Goal: Information Seeking & Learning: Learn about a topic

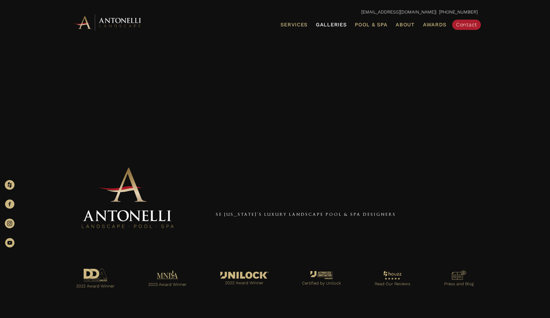
click at [339, 25] on span "Galleries" at bounding box center [331, 25] width 31 height 6
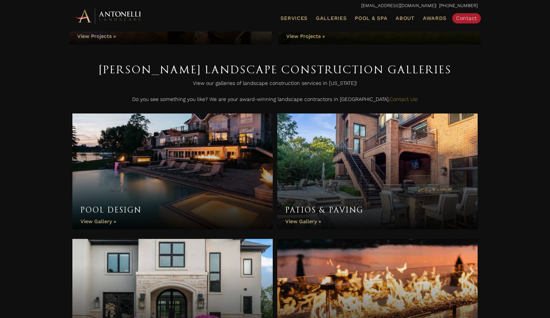
scroll to position [131, 0]
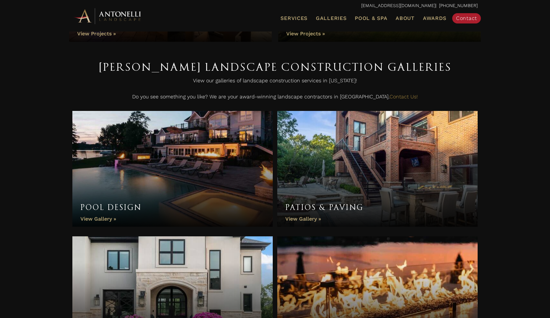
click at [236, 144] on link "Pool Design" at bounding box center [172, 169] width 200 height 116
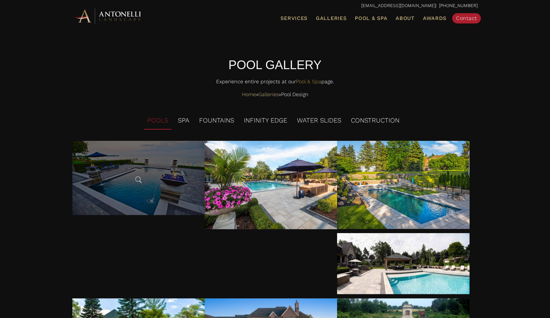
click at [143, 201] on div at bounding box center [138, 178] width 132 height 74
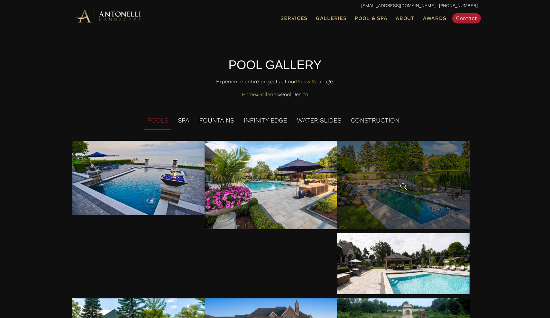
click at [407, 190] on span at bounding box center [403, 187] width 10 height 10
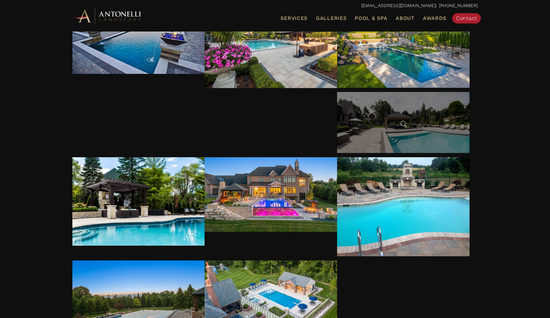
scroll to position [143, 0]
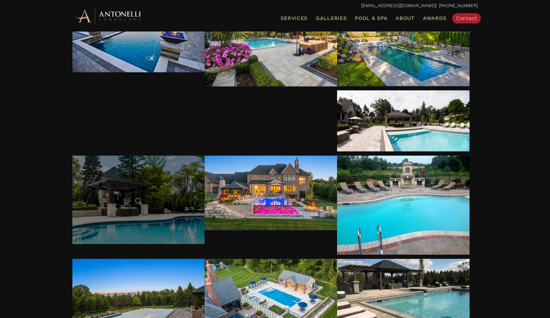
click at [191, 207] on div at bounding box center [138, 200] width 132 height 88
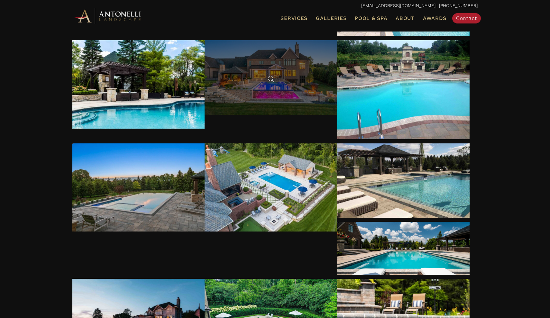
scroll to position [258, 0]
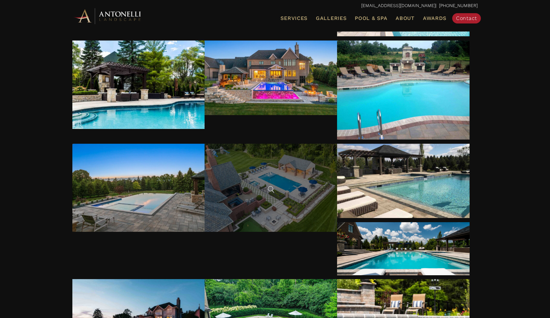
click at [285, 182] on div at bounding box center [271, 188] width 132 height 88
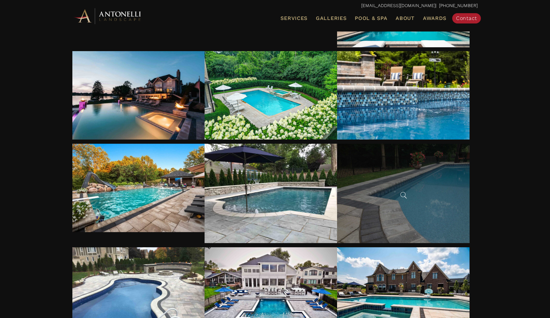
scroll to position [488, 0]
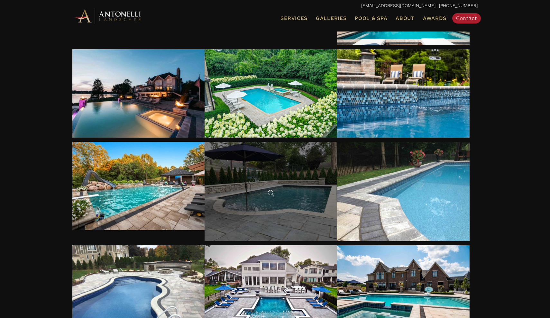
click at [271, 208] on div at bounding box center [271, 191] width 132 height 99
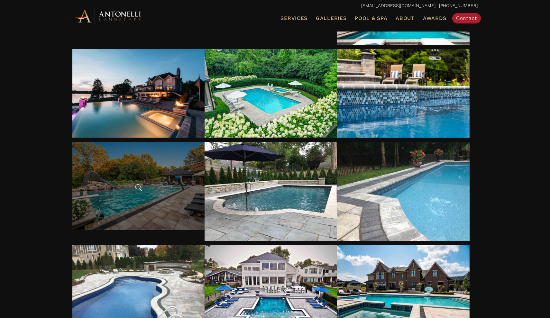
click at [123, 158] on div at bounding box center [138, 186] width 132 height 88
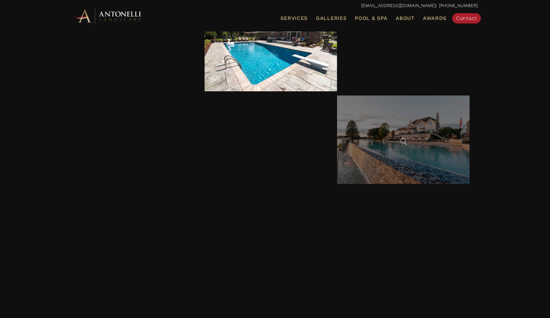
scroll to position [1084, 0]
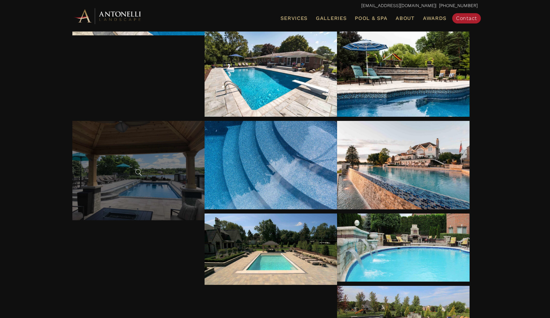
click at [205, 121] on div at bounding box center [138, 170] width 132 height 99
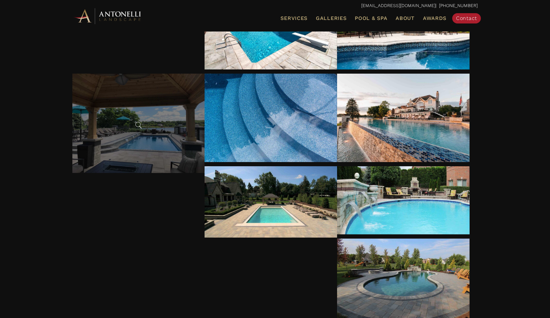
scroll to position [1136, 0]
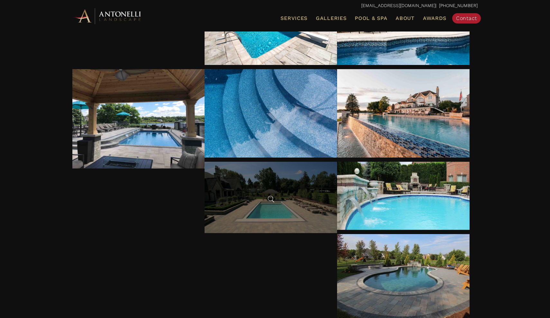
click at [337, 162] on div at bounding box center [271, 197] width 132 height 71
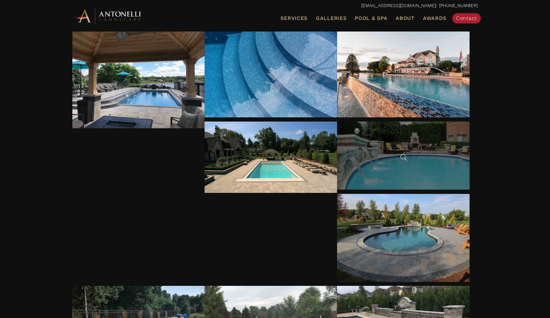
scroll to position [1180, 0]
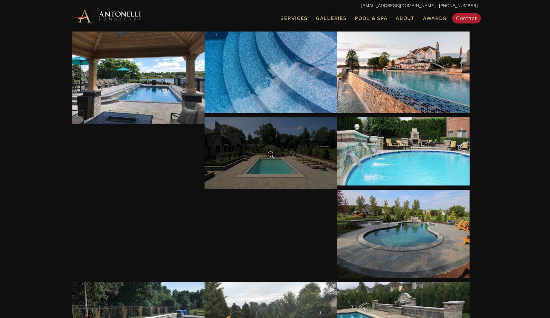
click at [337, 141] on div at bounding box center [271, 152] width 132 height 71
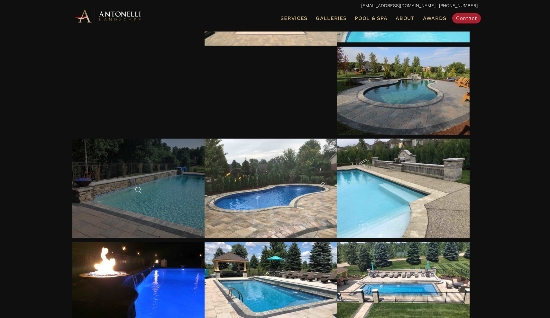
scroll to position [1332, 0]
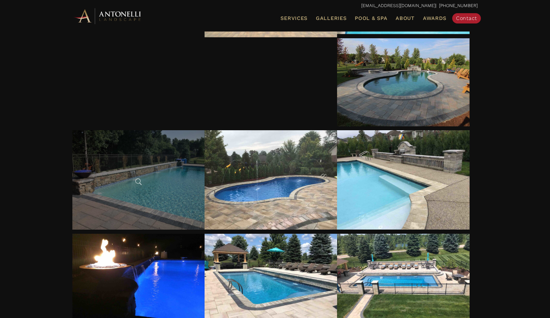
click at [205, 150] on div at bounding box center [138, 179] width 132 height 99
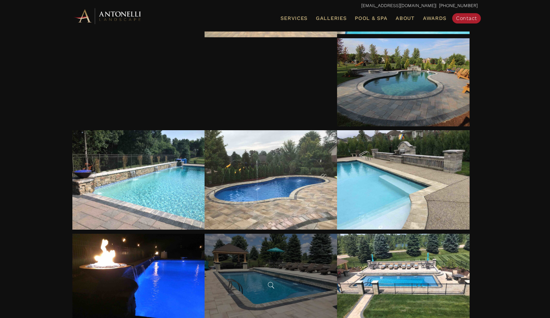
click at [337, 234] on div at bounding box center [271, 283] width 132 height 99
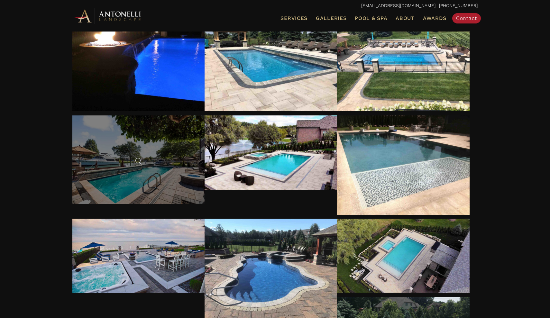
scroll to position [1633, 0]
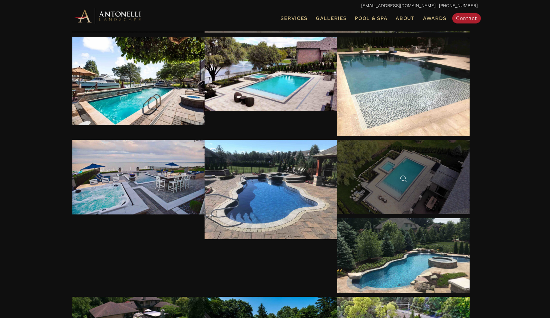
click at [385, 202] on div at bounding box center [403, 177] width 132 height 74
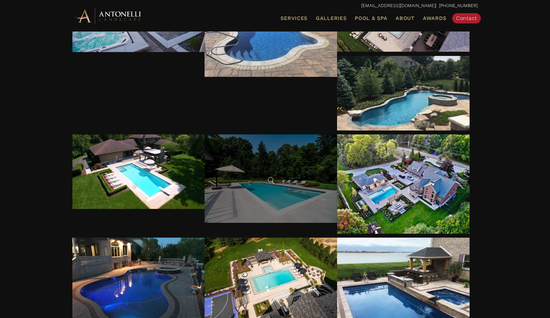
scroll to position [1796, 0]
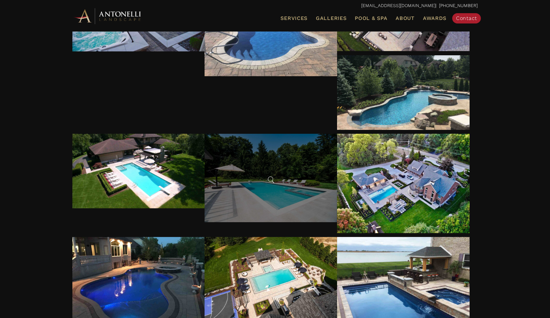
click at [295, 187] on div at bounding box center [271, 178] width 132 height 88
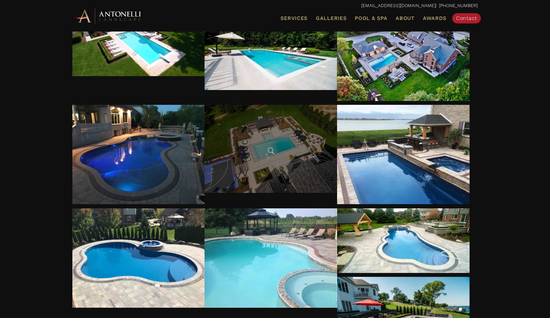
scroll to position [1928, 0]
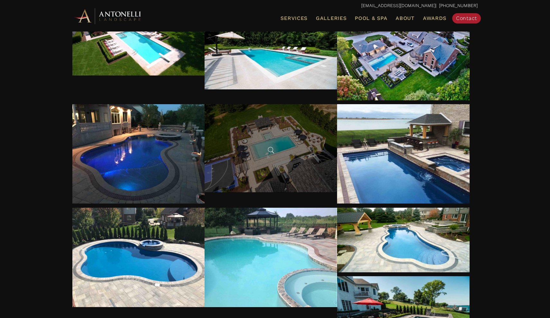
click at [265, 157] on div at bounding box center [271, 148] width 132 height 88
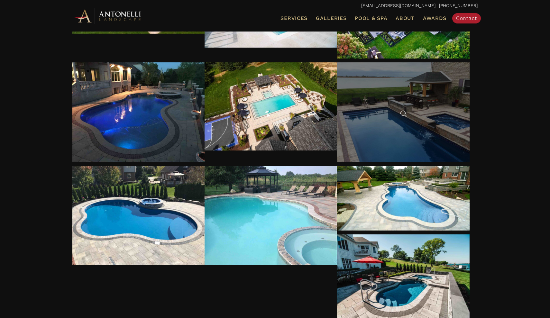
scroll to position [1990, 0]
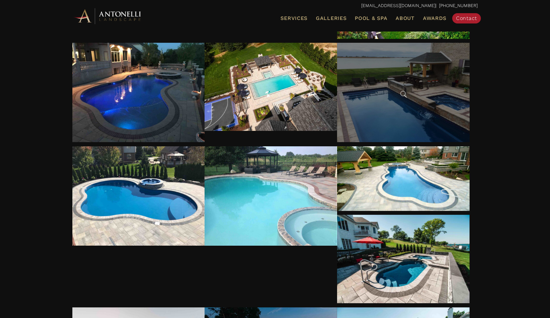
click at [432, 128] on div at bounding box center [403, 92] width 132 height 99
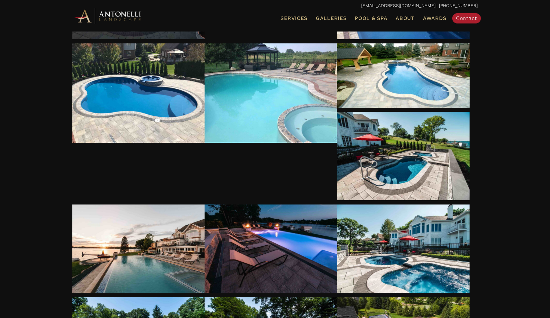
scroll to position [2103, 0]
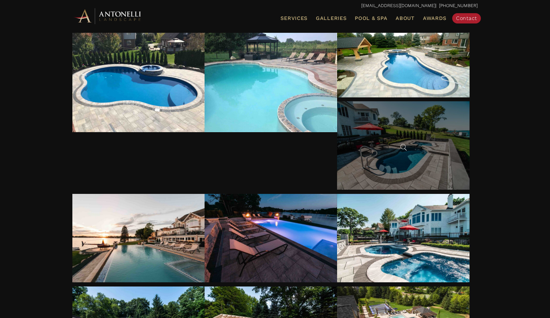
click at [426, 172] on div at bounding box center [403, 145] width 132 height 88
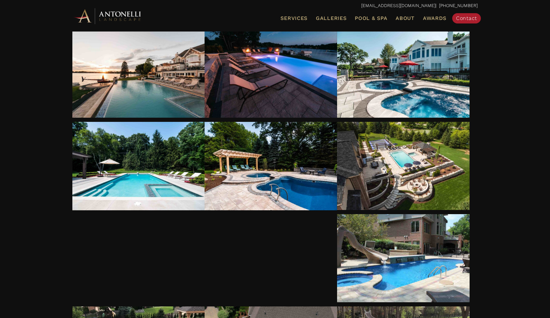
scroll to position [2269, 0]
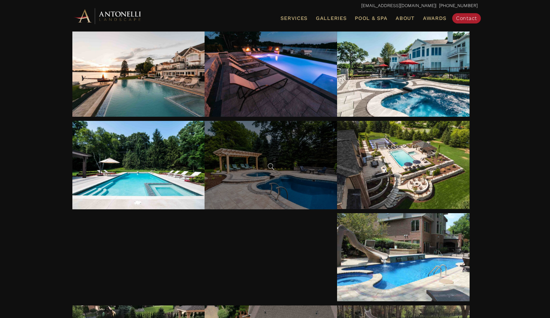
click at [268, 171] on span at bounding box center [271, 167] width 10 height 10
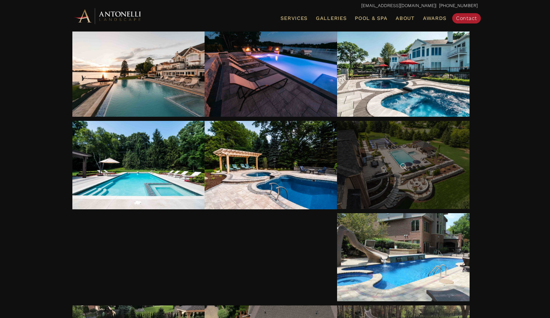
click at [416, 202] on div at bounding box center [403, 165] width 132 height 88
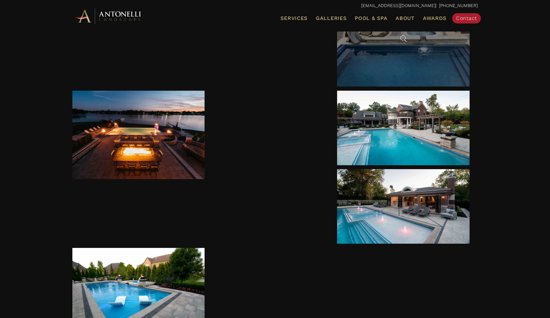
scroll to position [2700, 0]
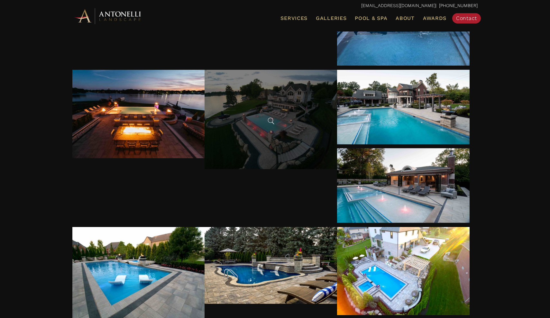
click at [281, 156] on div at bounding box center [271, 119] width 132 height 99
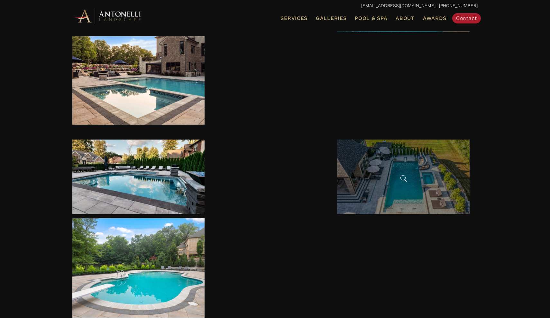
scroll to position [3169, 0]
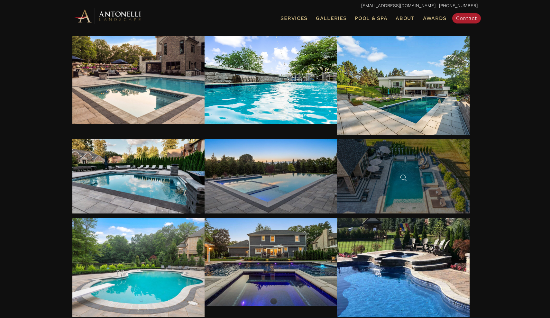
click at [404, 205] on div at bounding box center [403, 176] width 132 height 75
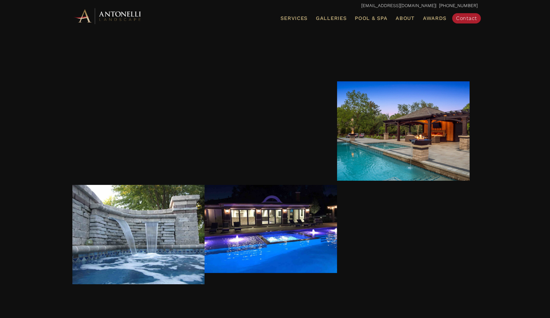
scroll to position [3630, 0]
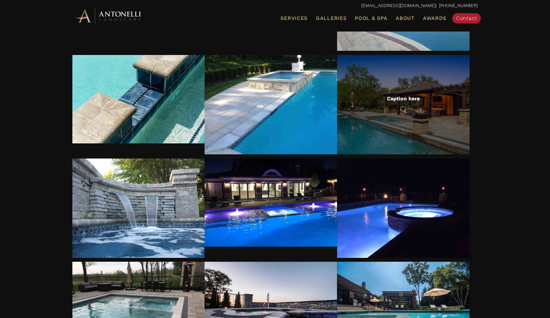
click at [405, 138] on div "Caption here" at bounding box center [403, 104] width 132 height 99
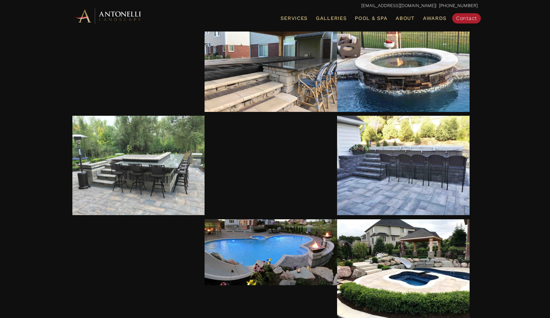
scroll to position [4126, 0]
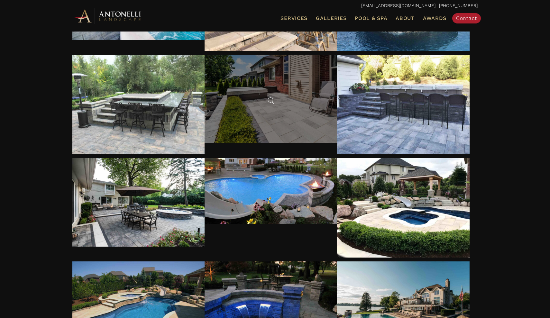
click at [205, 106] on div at bounding box center [271, 99] width 132 height 88
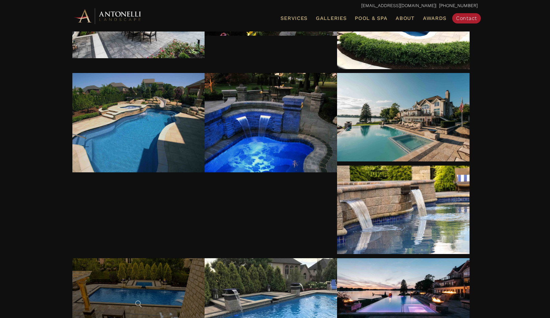
scroll to position [4318, 0]
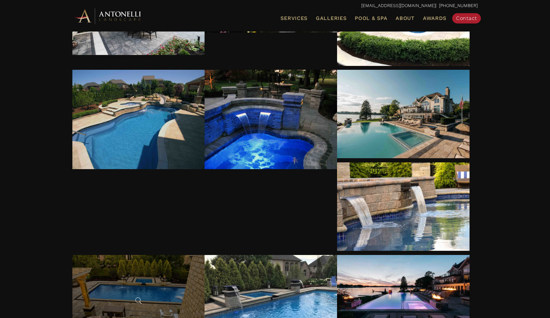
click at [205, 255] on div at bounding box center [138, 299] width 132 height 88
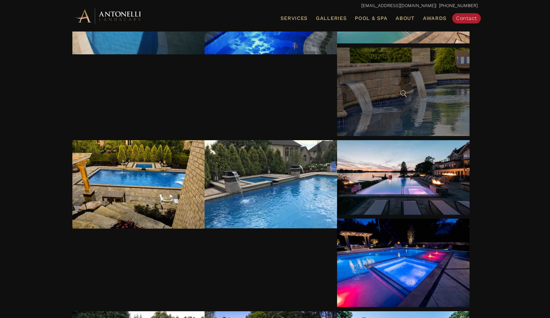
scroll to position [4441, 0]
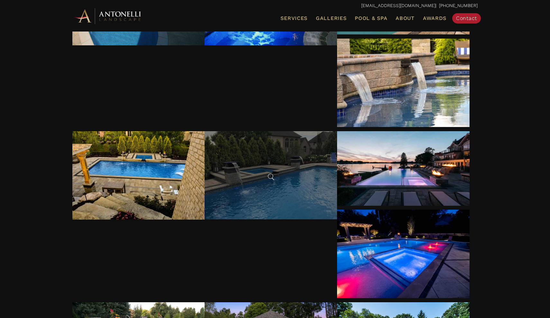
click at [205, 153] on div at bounding box center [271, 175] width 132 height 88
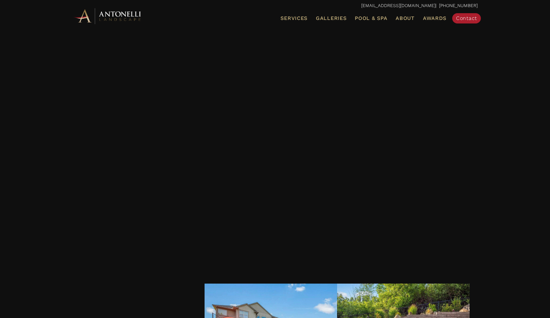
scroll to position [5504, 0]
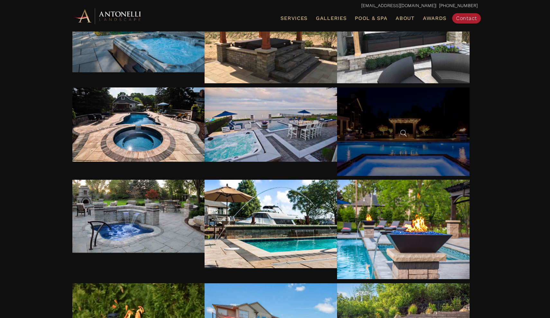
click at [337, 160] on div at bounding box center [403, 131] width 132 height 88
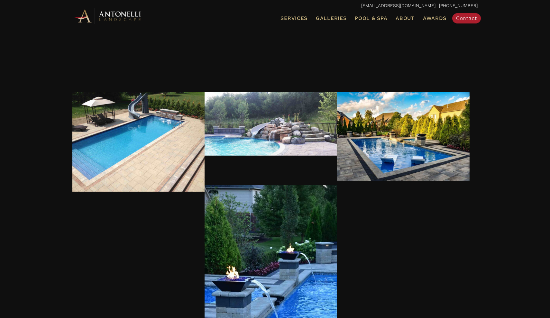
scroll to position [6390, 0]
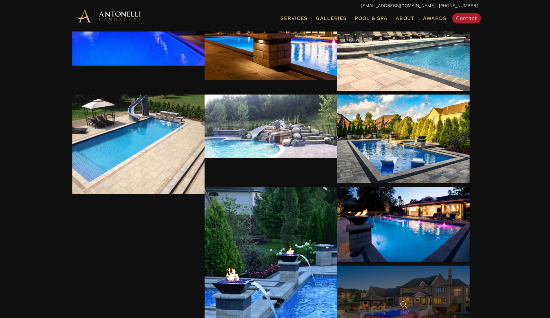
click at [384, 266] on div at bounding box center [403, 303] width 132 height 75
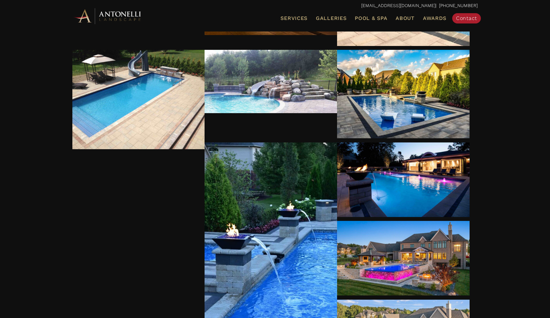
scroll to position [6433, 0]
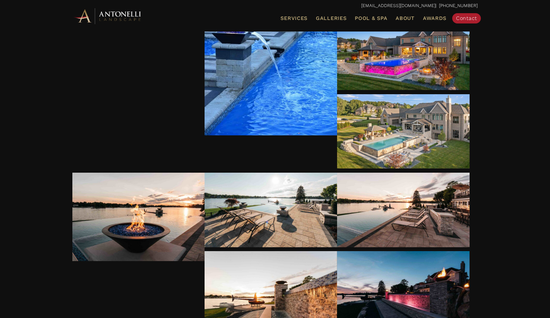
scroll to position [6644, 0]
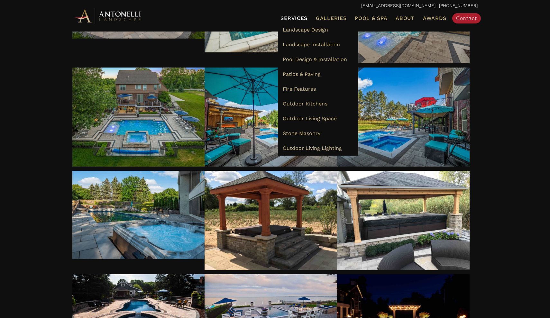
scroll to position [5230, 0]
